Goal: Check status: Check status

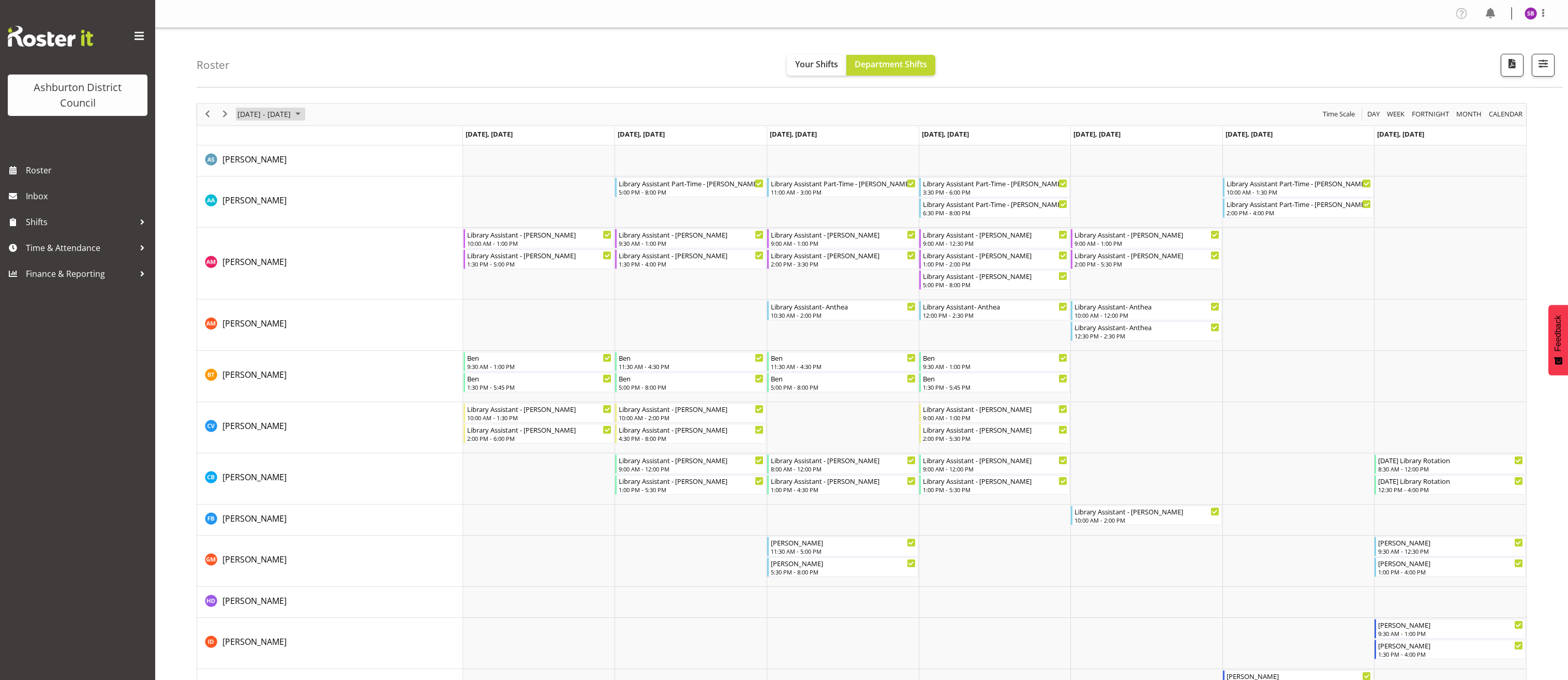
click at [304, 114] on span "August 2025" at bounding box center [298, 114] width 13 height 13
click at [346, 140] on span "next month" at bounding box center [346, 140] width 18 height 18
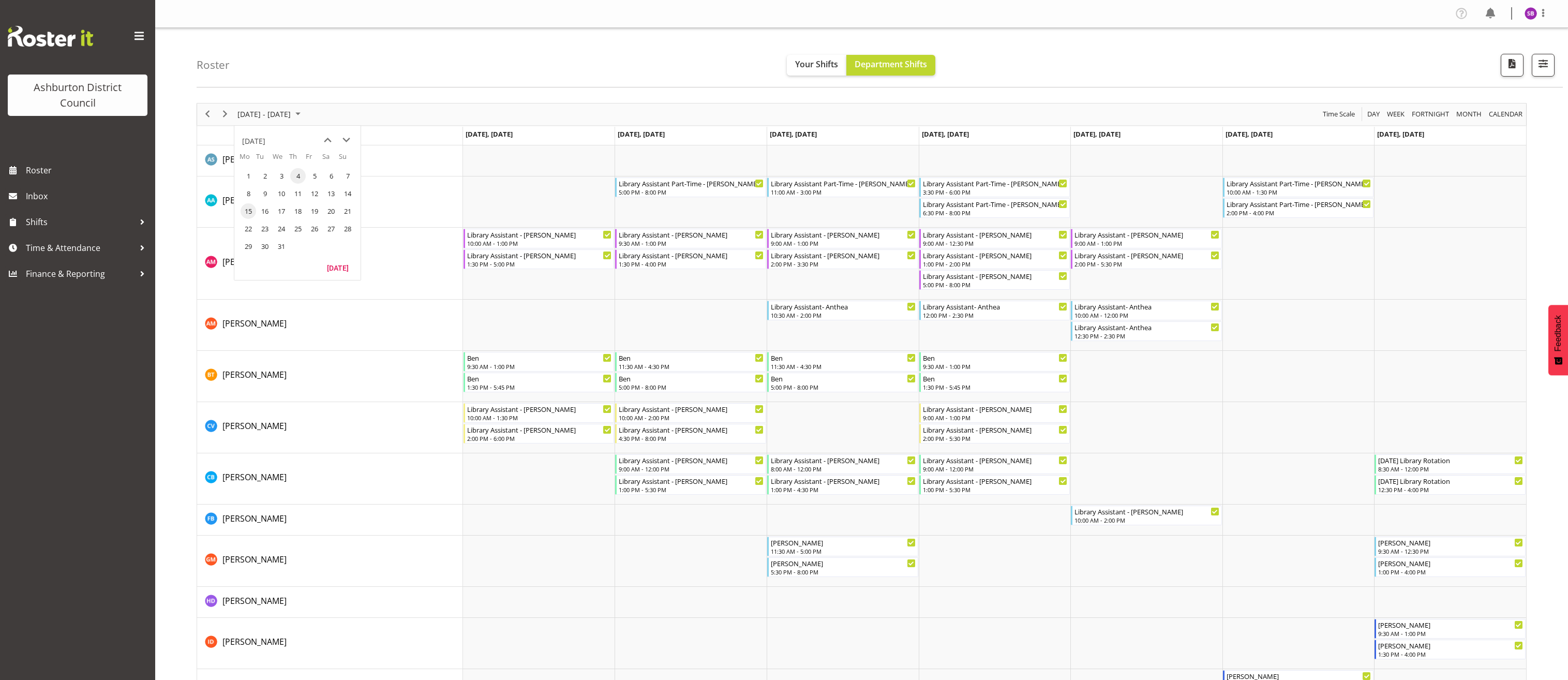
click at [250, 211] on span "15" at bounding box center [248, 211] width 15 height 15
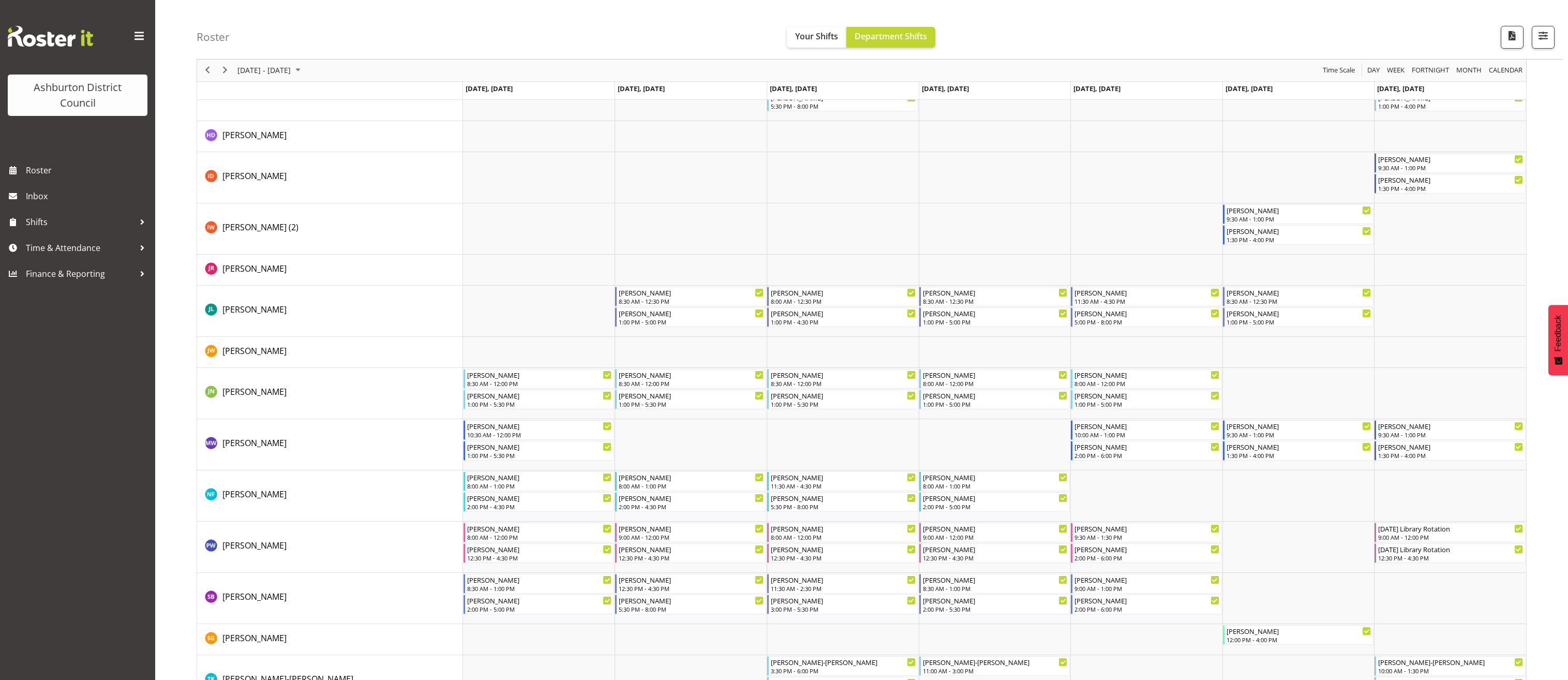
scroll to position [500, 0]
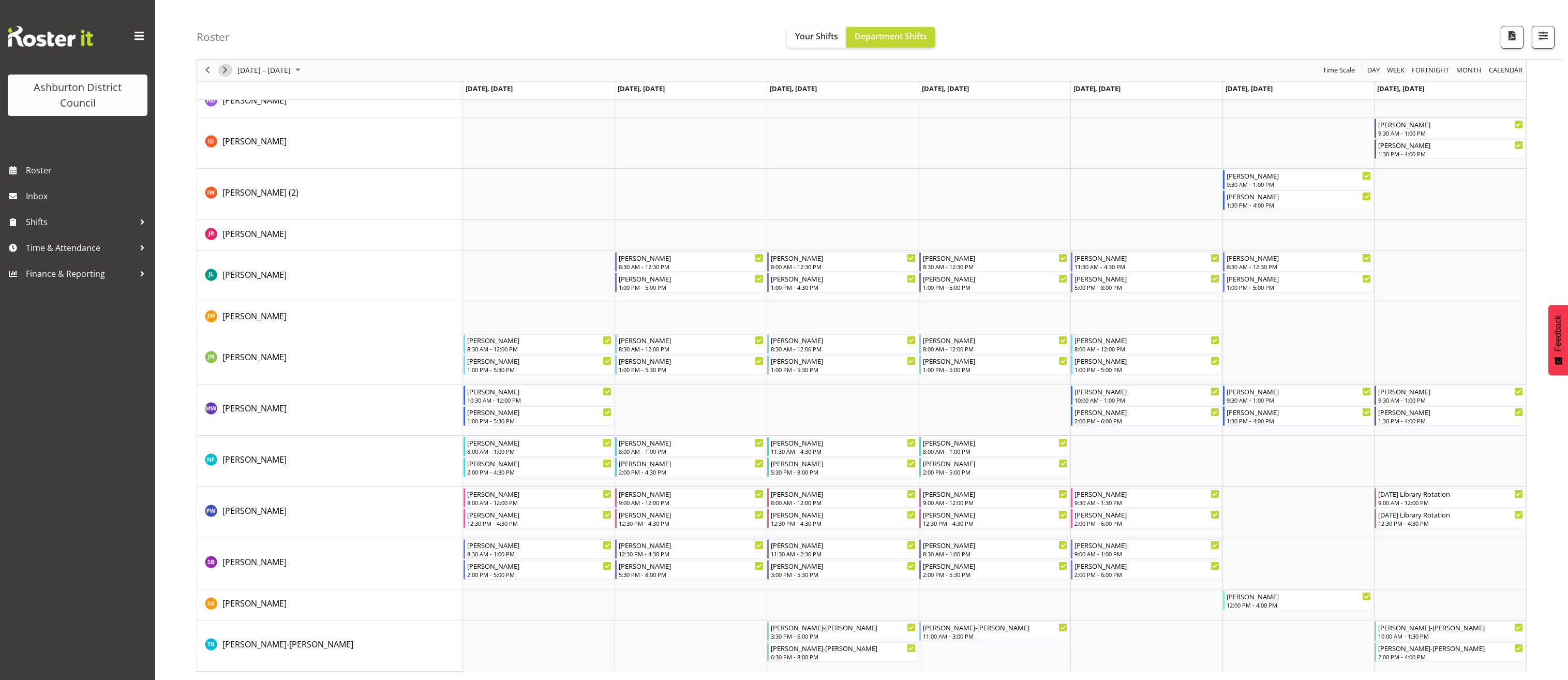
click at [224, 71] on span "Next" at bounding box center [225, 70] width 13 height 13
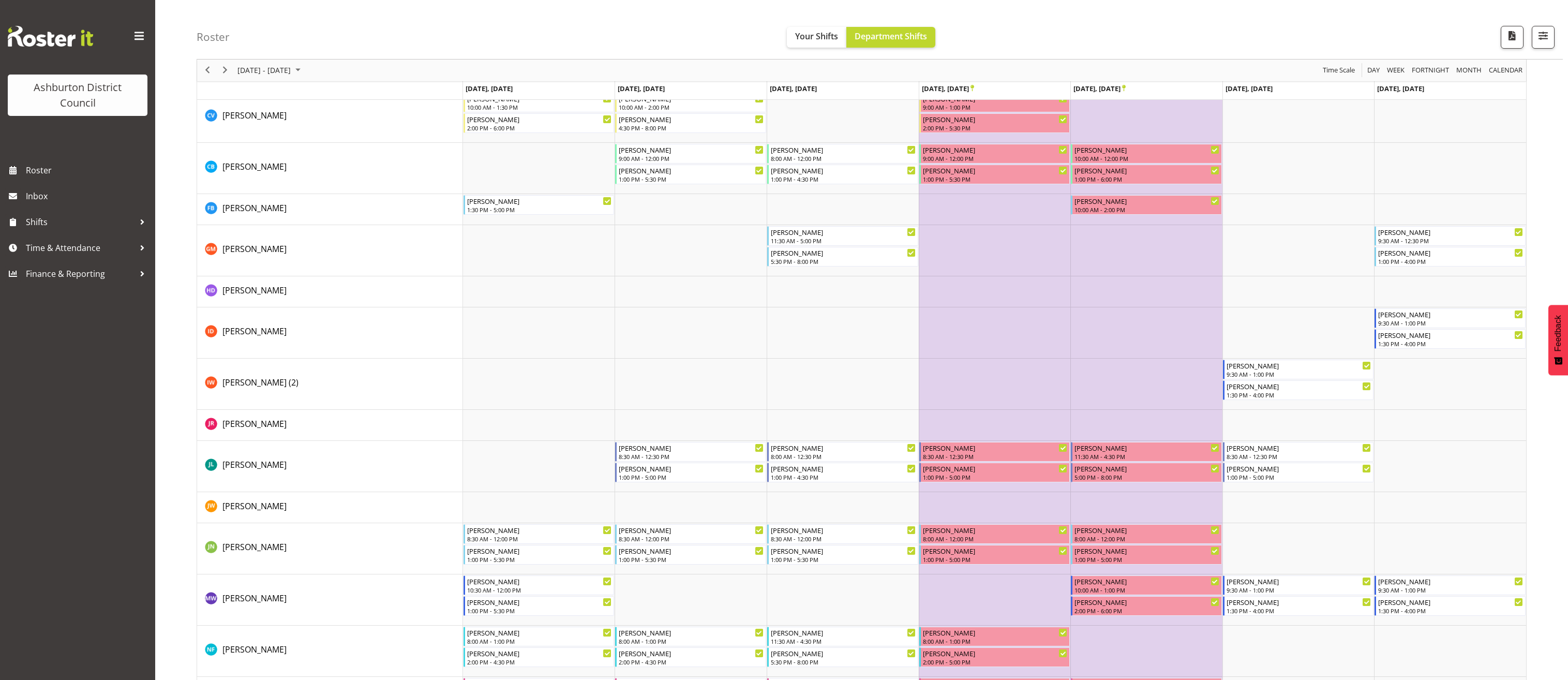
scroll to position [466, 0]
